Goal: Find specific page/section: Find specific page/section

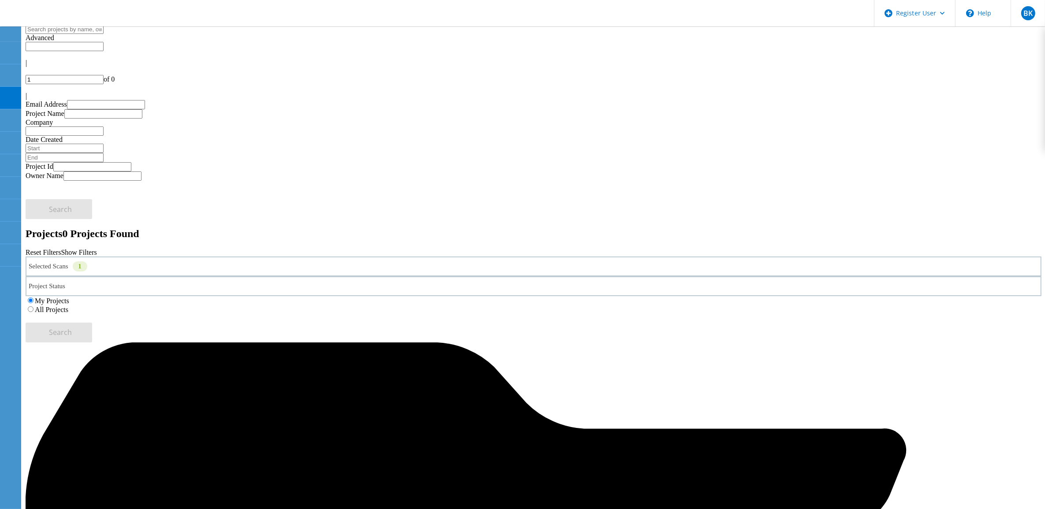
click at [145, 256] on div "Selected Scans 1" at bounding box center [534, 266] width 1016 height 20
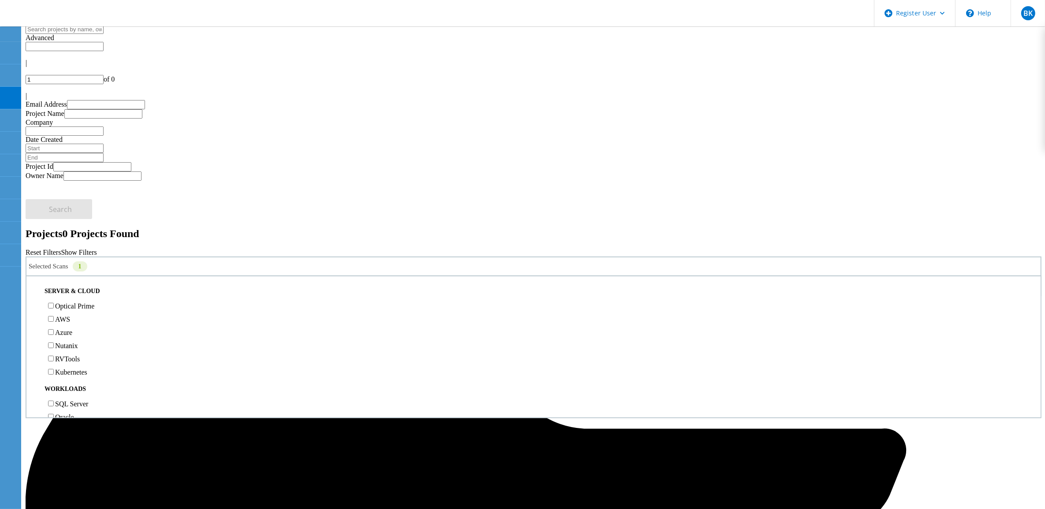
click at [94, 302] on label "Optical Prime" at bounding box center [74, 305] width 39 height 7
click at [54, 303] on input "Optical Prime" at bounding box center [51, 306] width 6 height 6
click at [77, 234] on label "XtremIO" at bounding box center [68, 237] width 26 height 7
click at [54, 234] on input "XtremIO" at bounding box center [51, 237] width 6 height 6
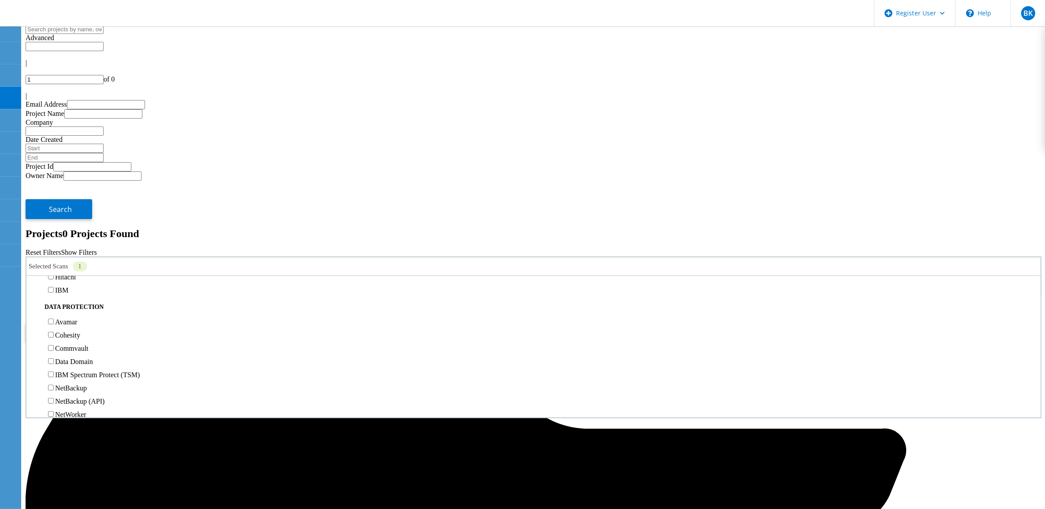
click at [68, 306] on label "All Projects" at bounding box center [51, 309] width 33 height 7
click at [33, 306] on input "All Projects" at bounding box center [31, 309] width 6 height 6
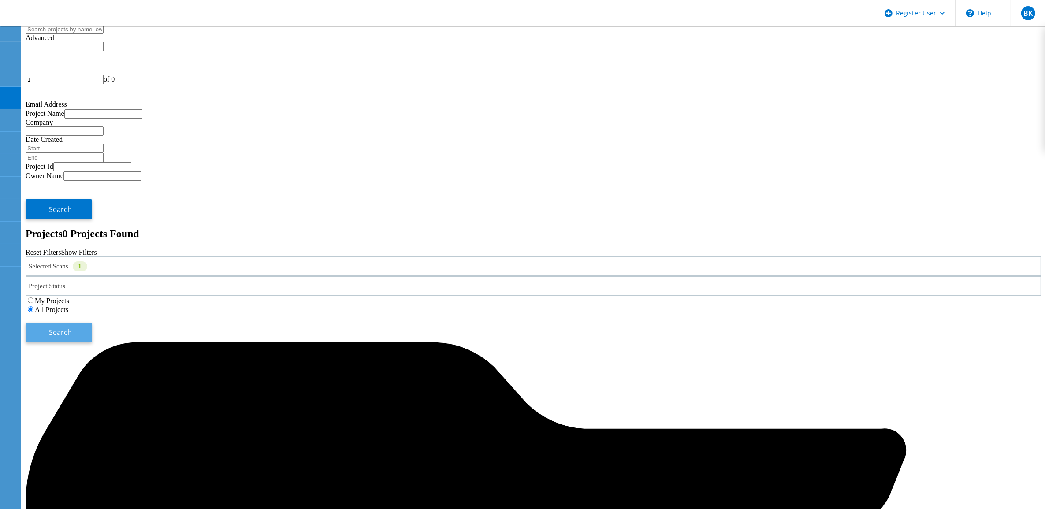
click at [92, 323] on button "Search" at bounding box center [59, 333] width 67 height 20
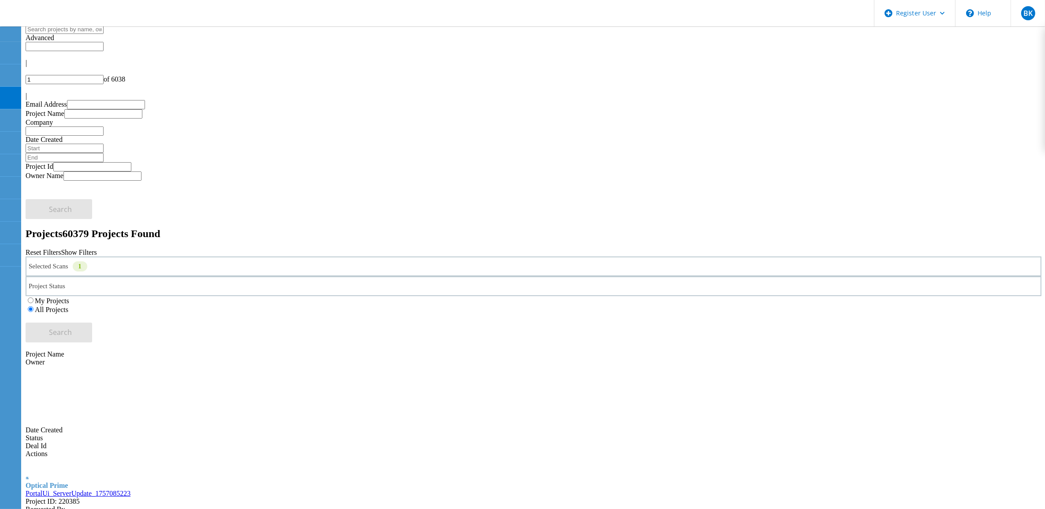
click at [130, 442] on link "PortalUi_ServerUpdate_1757085223" at bounding box center [78, 493] width 105 height 7
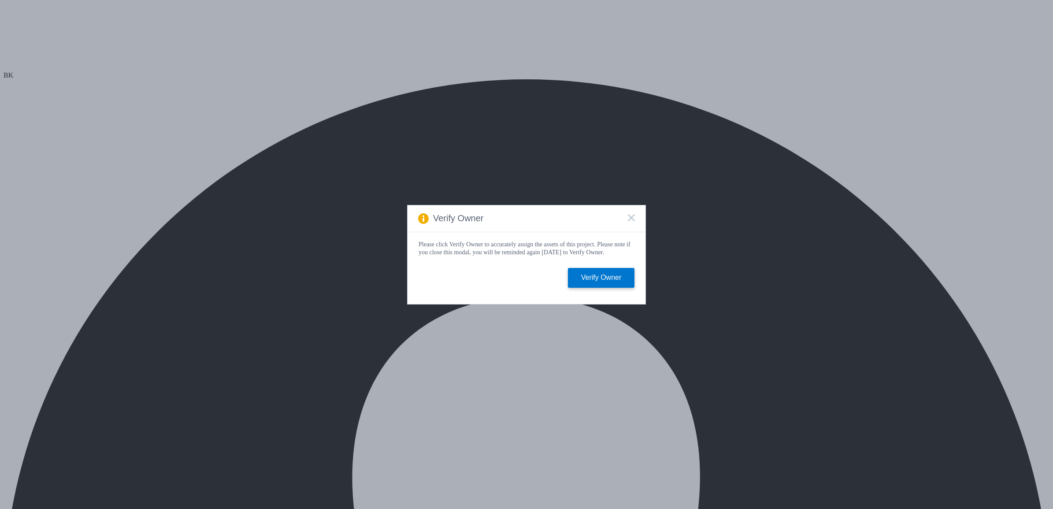
click at [633, 217] on rect at bounding box center [630, 217] width 7 height 7
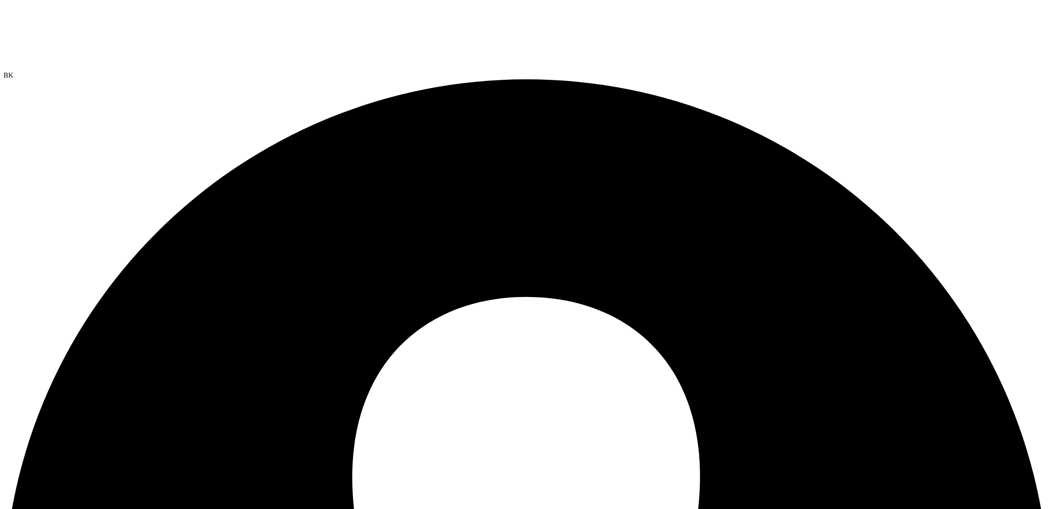
select select "USD"
